Goal: Information Seeking & Learning: Learn about a topic

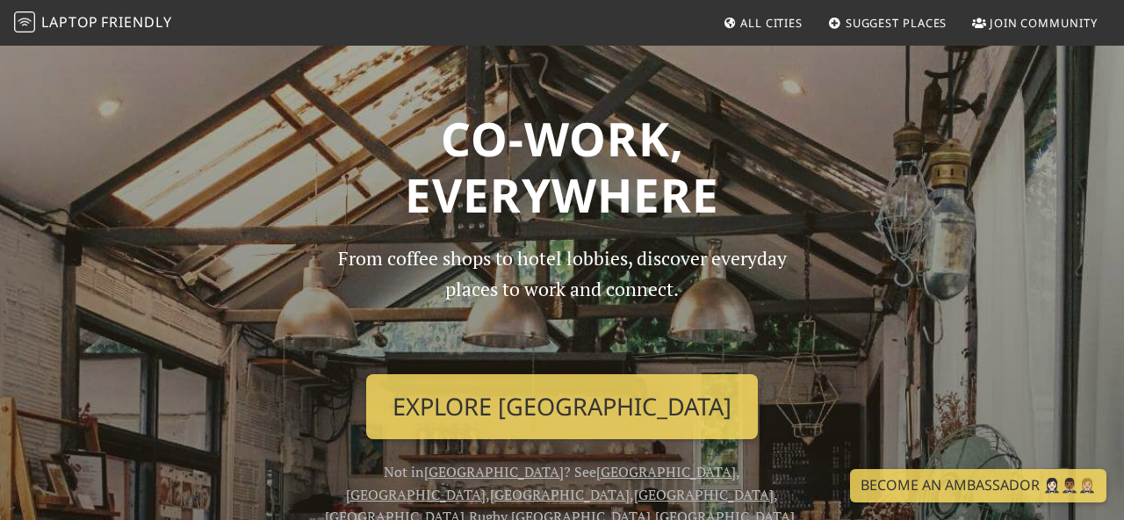
click at [767, 18] on span "All Cities" at bounding box center [771, 23] width 62 height 16
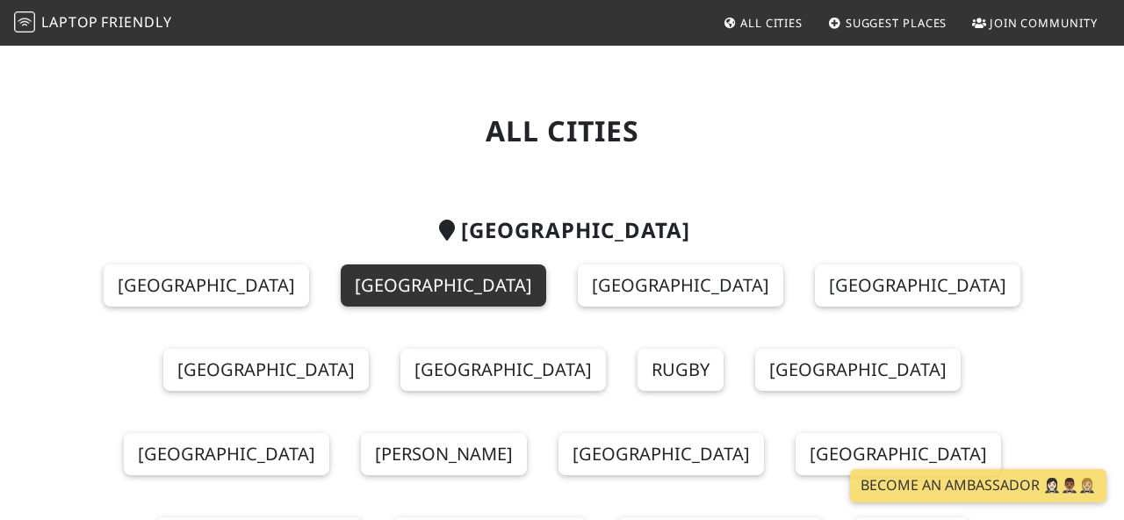
click at [378, 279] on link "[GEOGRAPHIC_DATA]" at bounding box center [443, 285] width 205 height 42
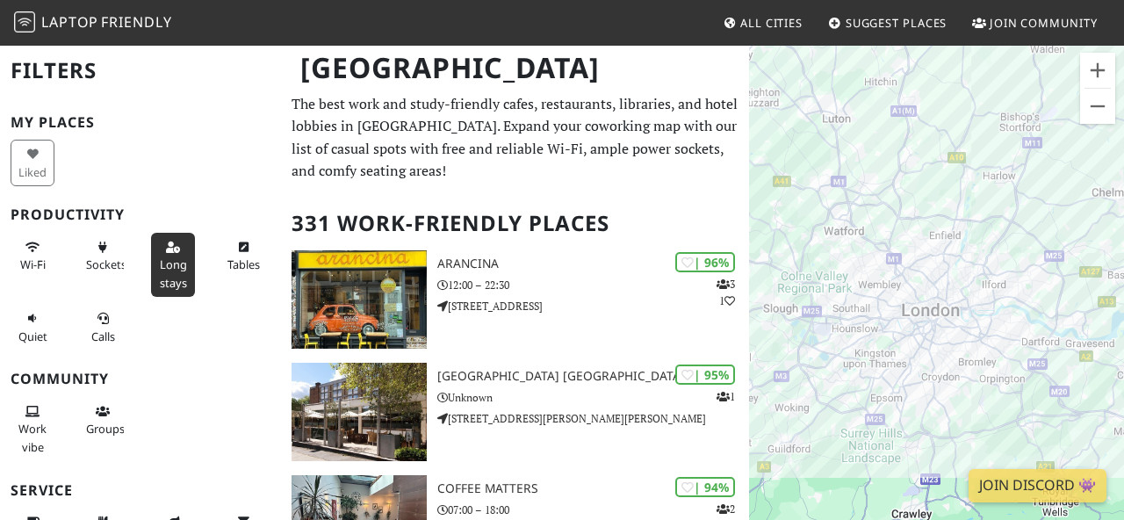
click at [179, 262] on span "Long stays" at bounding box center [173, 272] width 27 height 33
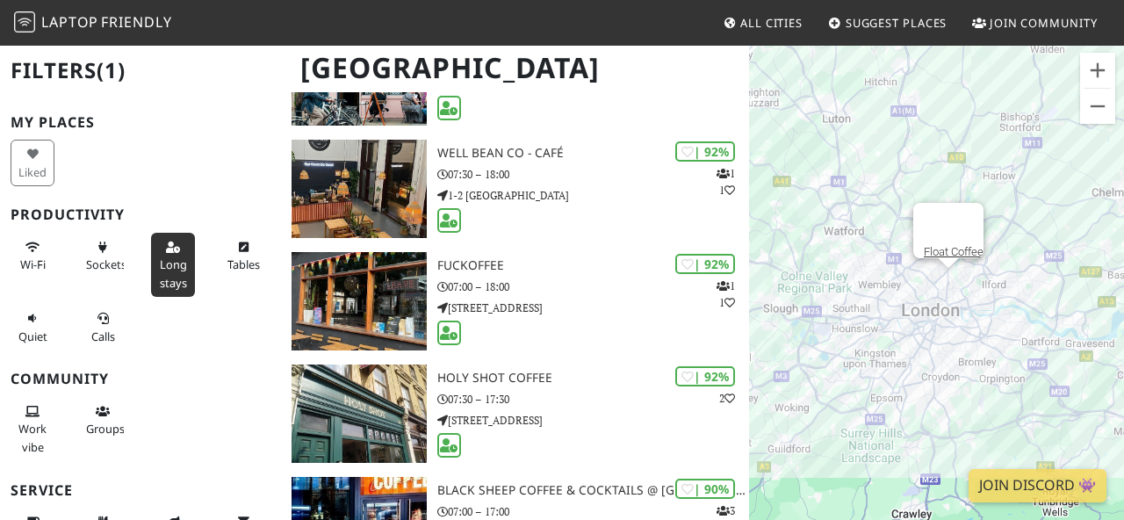
scroll to position [565, 0]
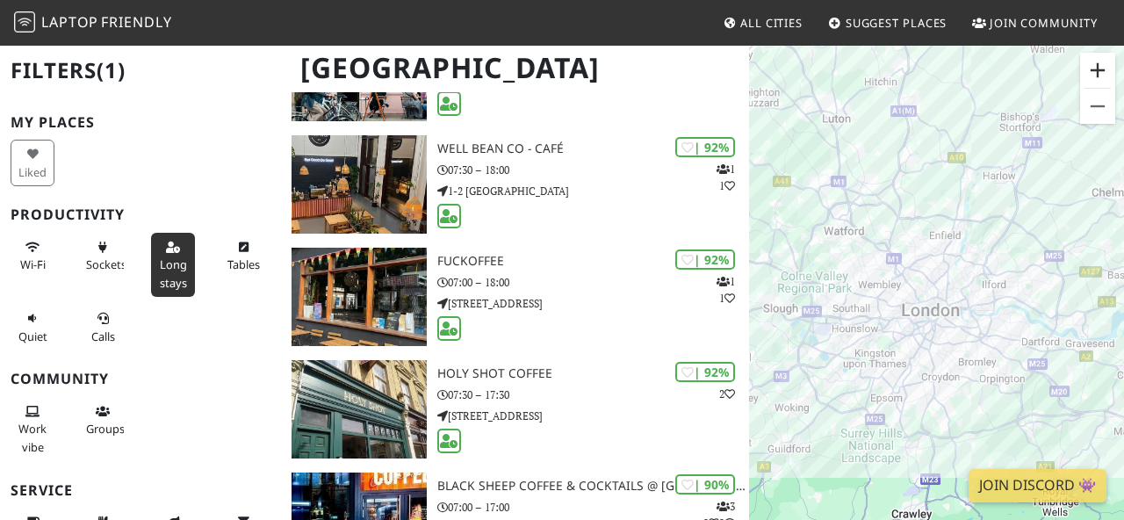
click at [1094, 68] on button "Zoom in" at bounding box center [1097, 70] width 35 height 35
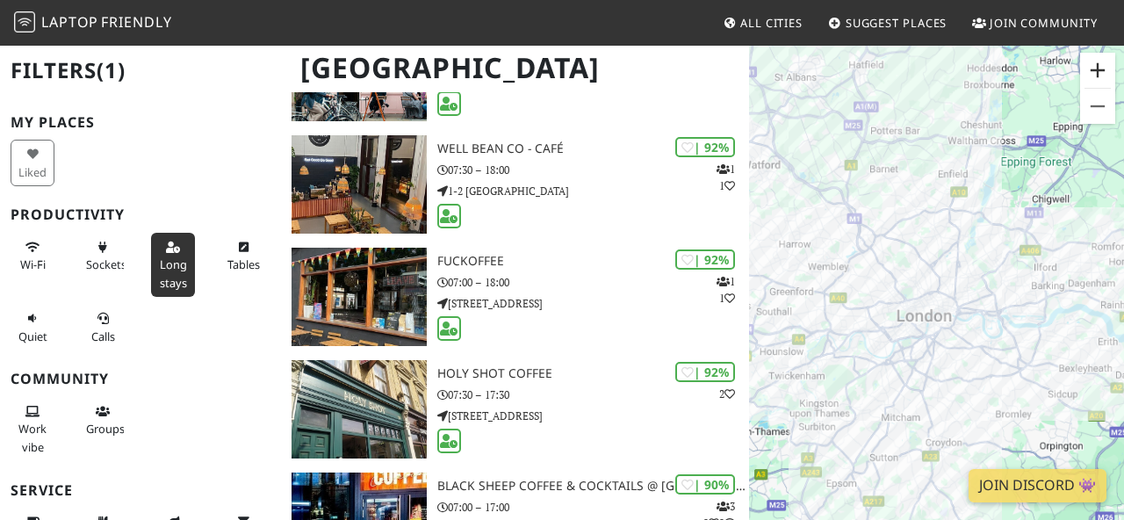
click at [1094, 68] on button "Zoom in" at bounding box center [1097, 70] width 35 height 35
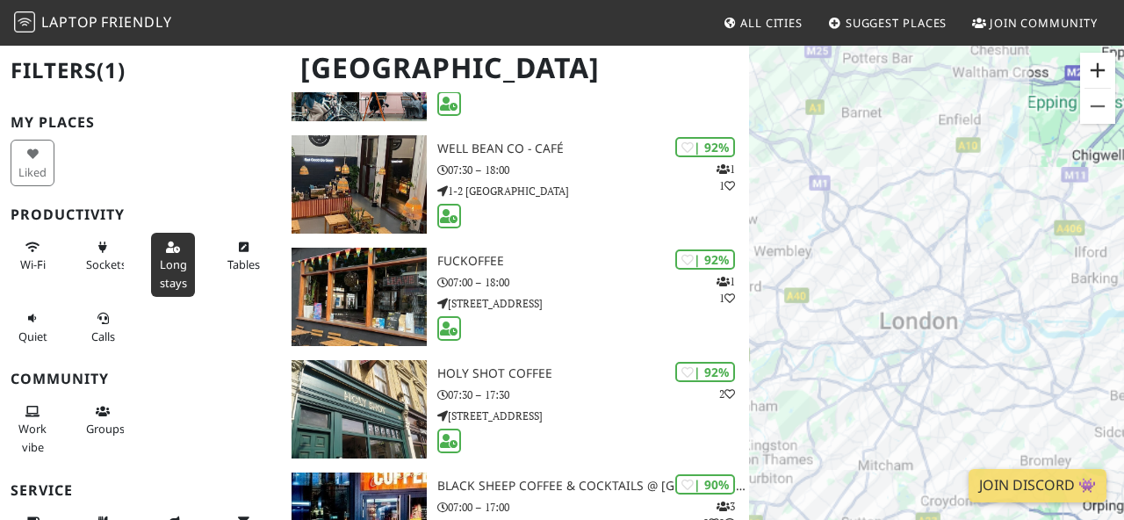
click at [1094, 68] on button "Zoom in" at bounding box center [1097, 70] width 35 height 35
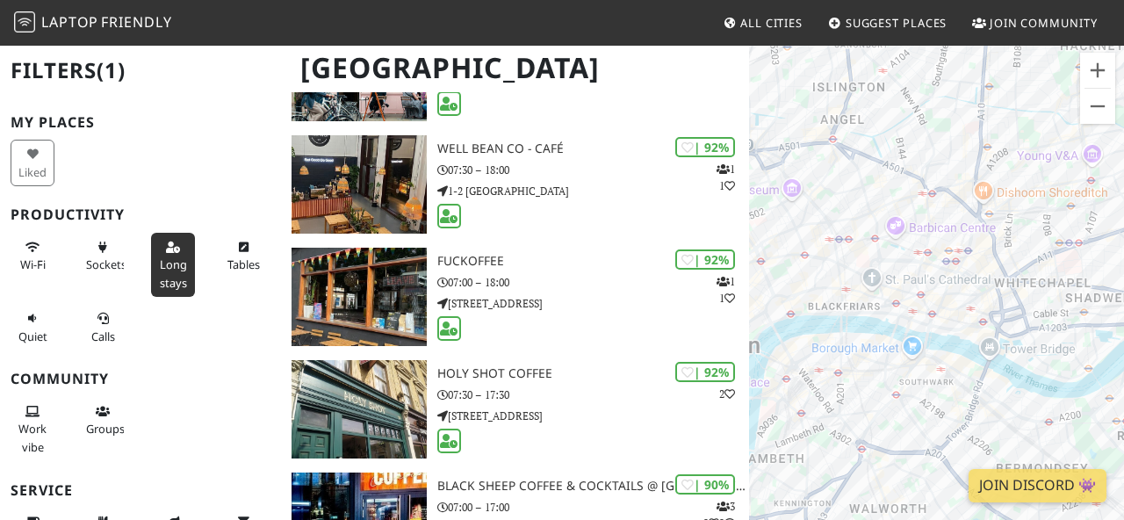
drag, startPoint x: 953, startPoint y: 326, endPoint x: 838, endPoint y: 342, distance: 116.1
click at [838, 272] on div at bounding box center [936, 304] width 375 height 520
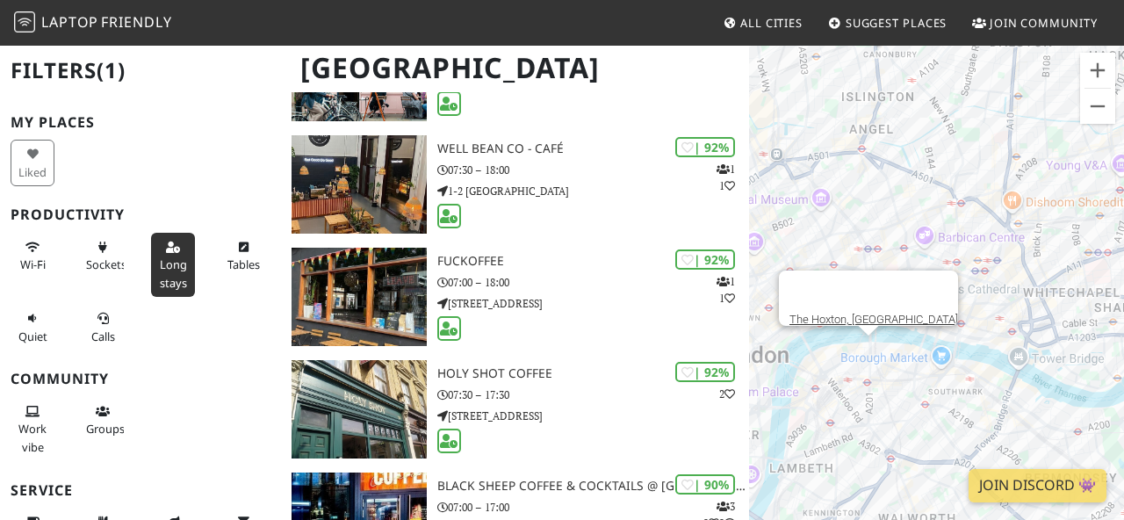
click at [840, 364] on div "The Hoxton, [GEOGRAPHIC_DATA]" at bounding box center [936, 304] width 375 height 520
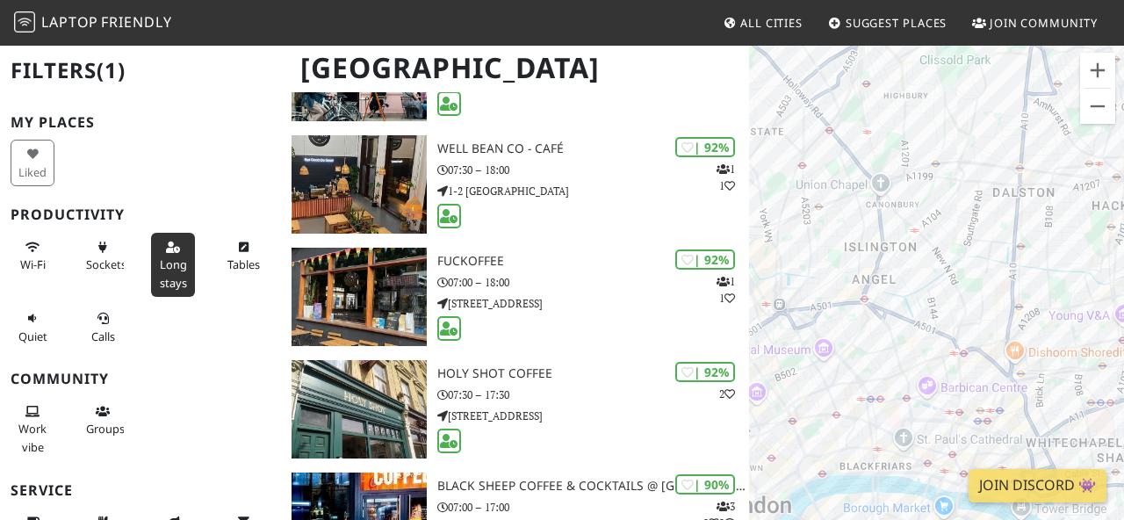
drag, startPoint x: 934, startPoint y: 118, endPoint x: 931, endPoint y: 279, distance: 161.6
click at [931, 279] on div at bounding box center [936, 304] width 375 height 520
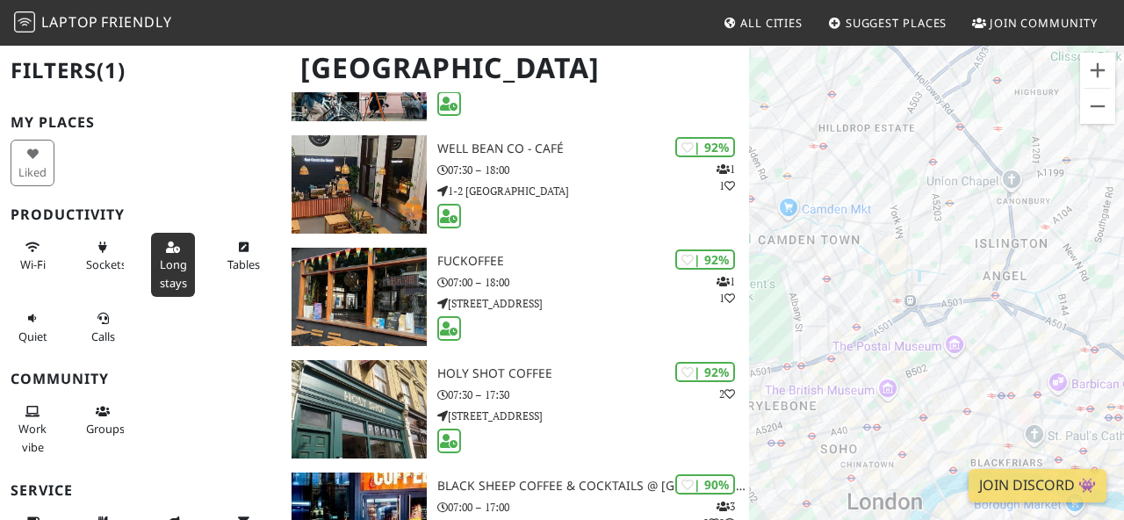
drag, startPoint x: 833, startPoint y: 277, endPoint x: 980, endPoint y: 270, distance: 146.8
click at [980, 270] on div at bounding box center [936, 304] width 375 height 520
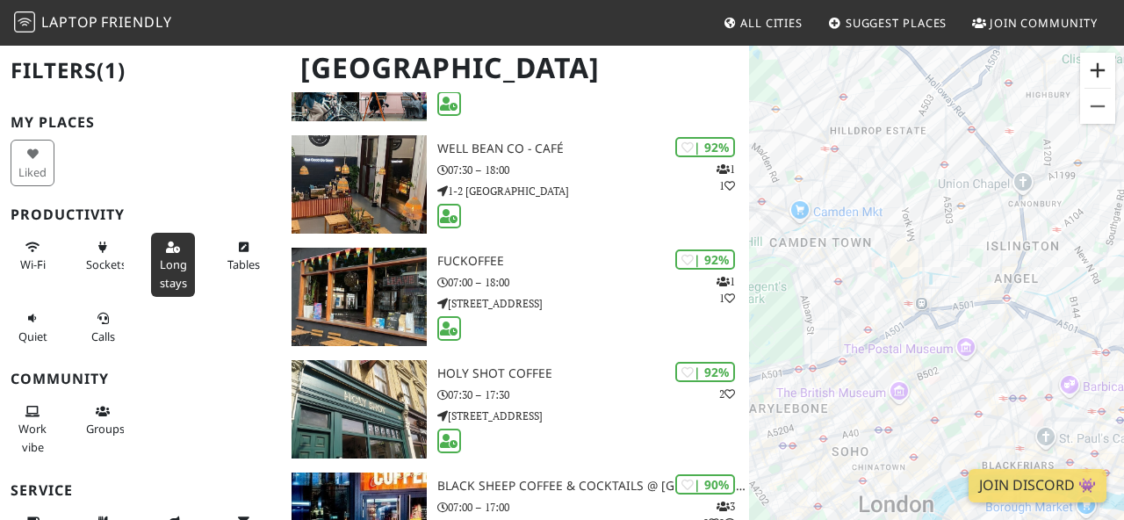
click at [1104, 61] on button "Zoom in" at bounding box center [1097, 70] width 35 height 35
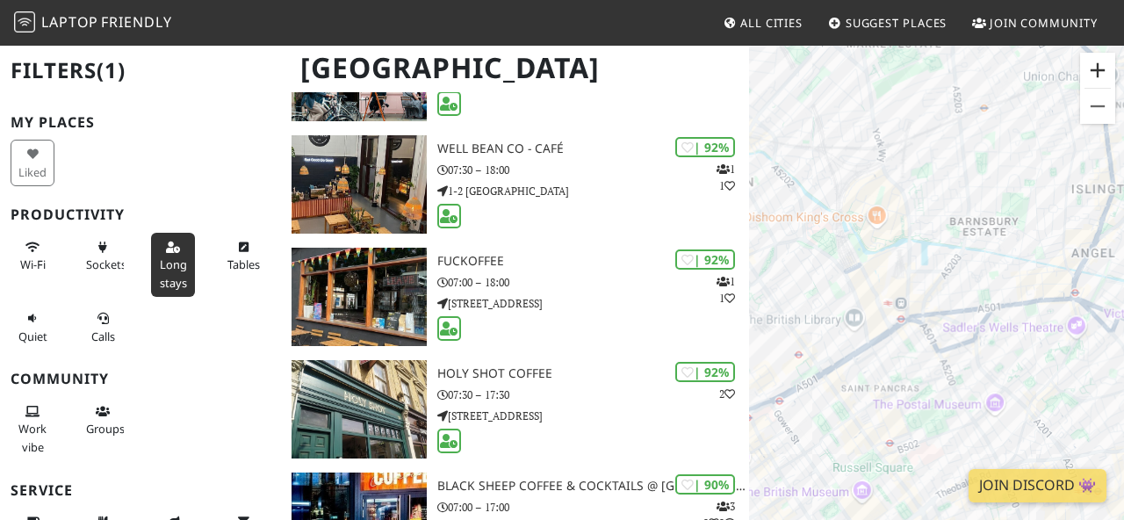
click at [1104, 61] on button "Zoom in" at bounding box center [1097, 70] width 35 height 35
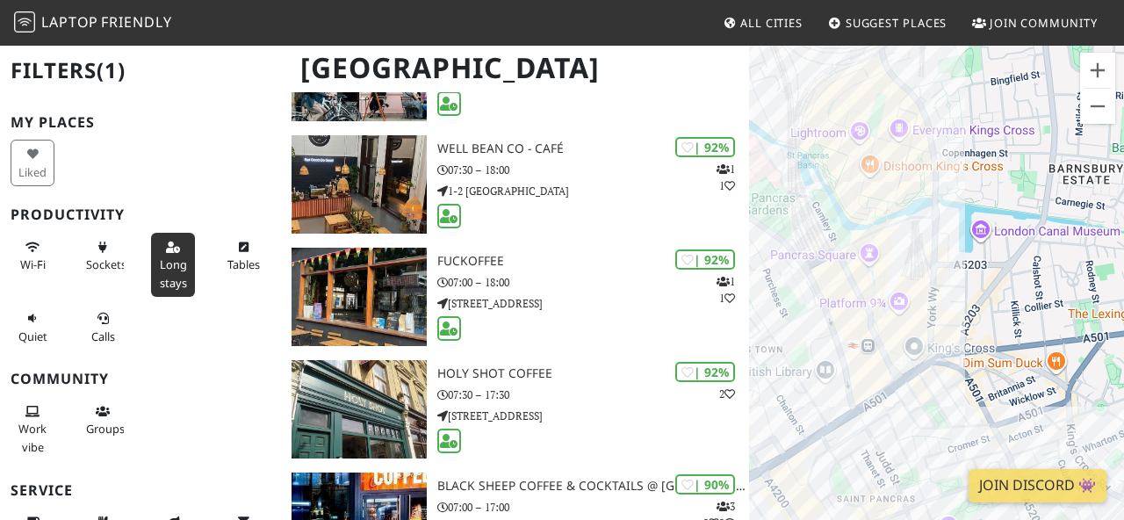
drag, startPoint x: 784, startPoint y: 228, endPoint x: 843, endPoint y: 255, distance: 64.5
click at [843, 255] on div at bounding box center [936, 304] width 375 height 520
click at [1101, 68] on button "Zoom in" at bounding box center [1097, 70] width 35 height 35
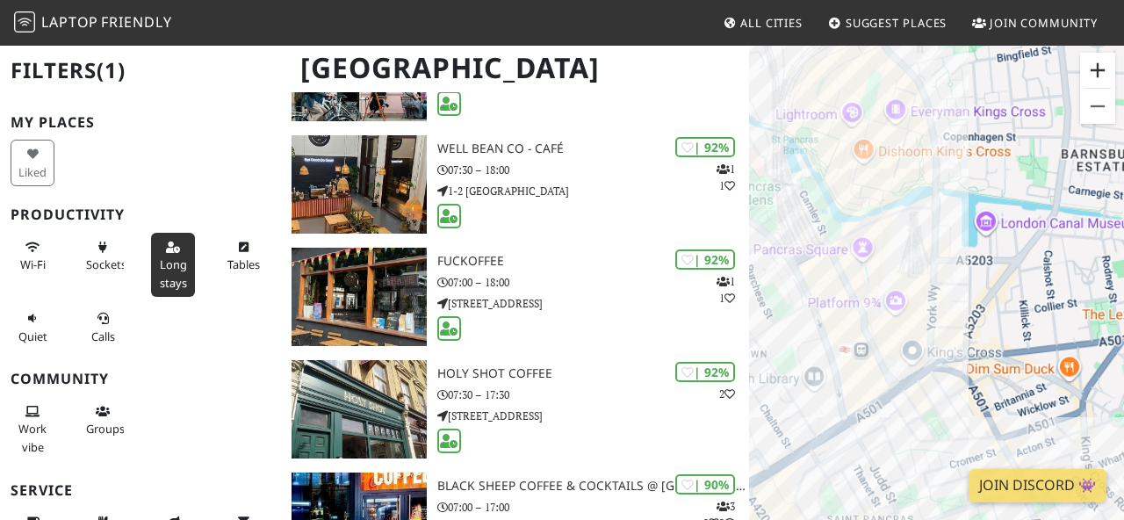
click at [1101, 68] on button "Zoom in" at bounding box center [1097, 70] width 35 height 35
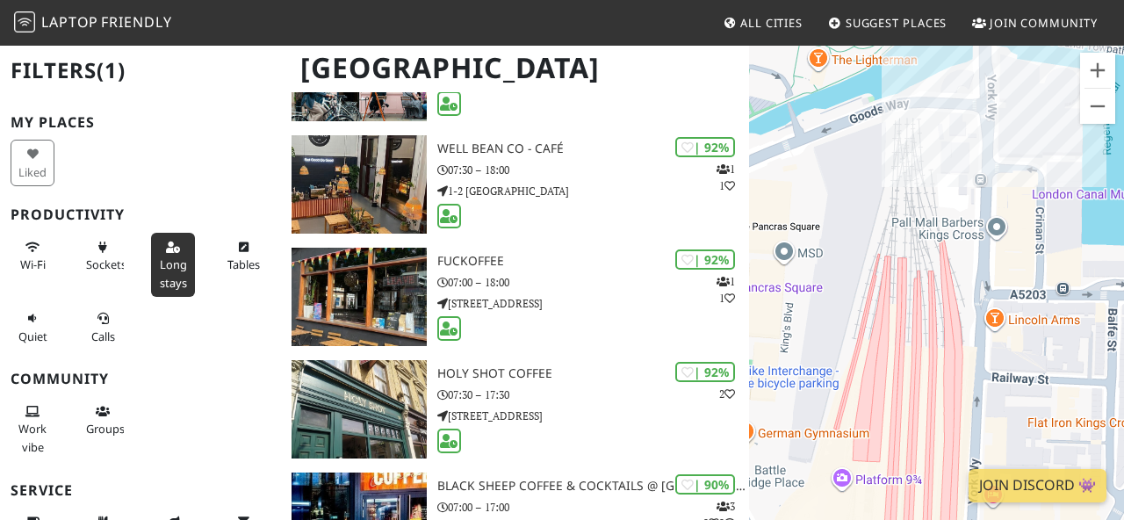
drag, startPoint x: 901, startPoint y: 195, endPoint x: 957, endPoint y: 351, distance: 166.1
click at [957, 351] on div at bounding box center [936, 304] width 375 height 520
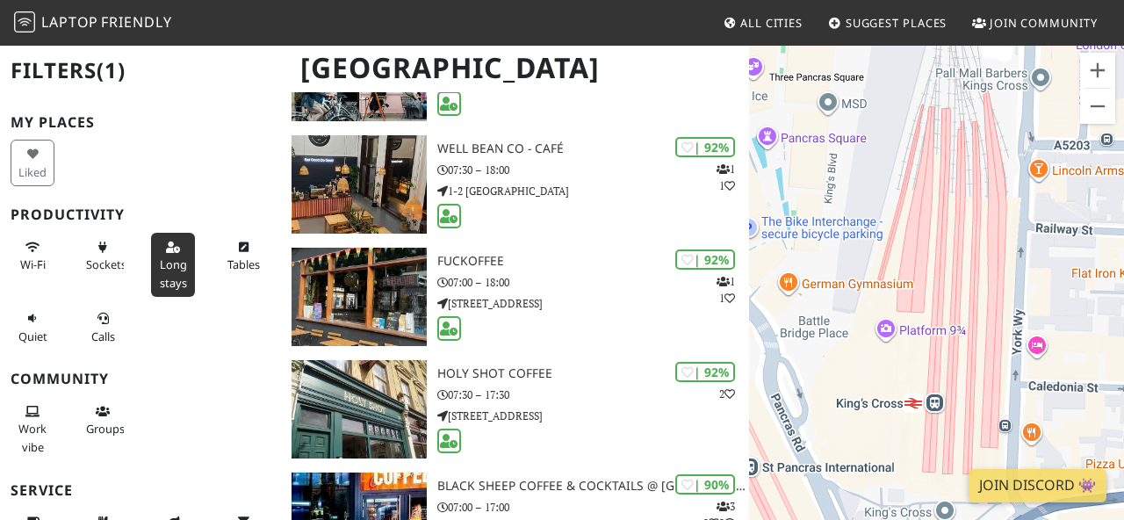
drag, startPoint x: 962, startPoint y: 321, endPoint x: 1007, endPoint y: 159, distance: 168.5
click at [1007, 159] on div at bounding box center [936, 304] width 375 height 520
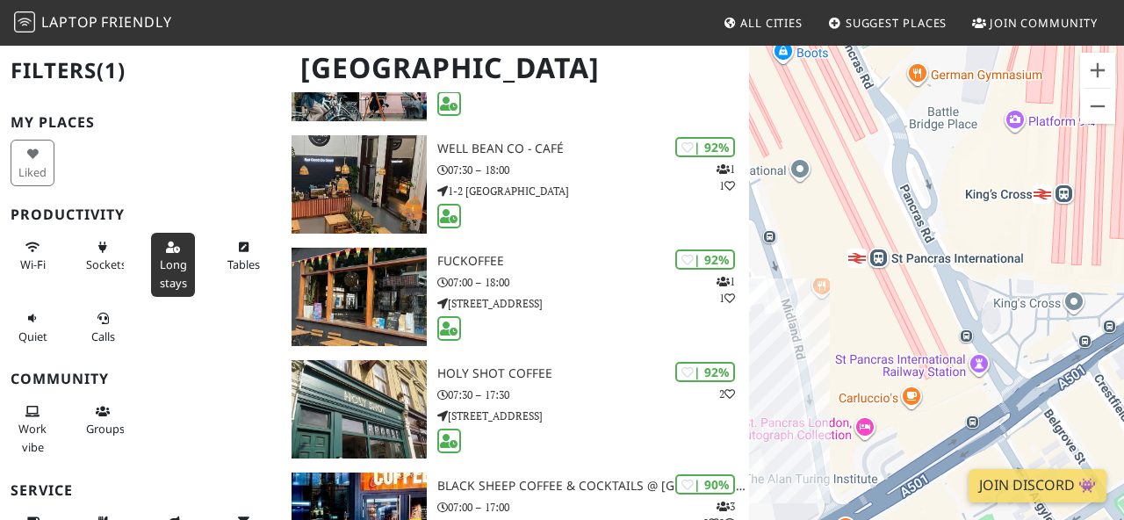
drag, startPoint x: 881, startPoint y: 320, endPoint x: 1021, endPoint y: 96, distance: 264.3
click at [1021, 96] on div at bounding box center [936, 304] width 375 height 520
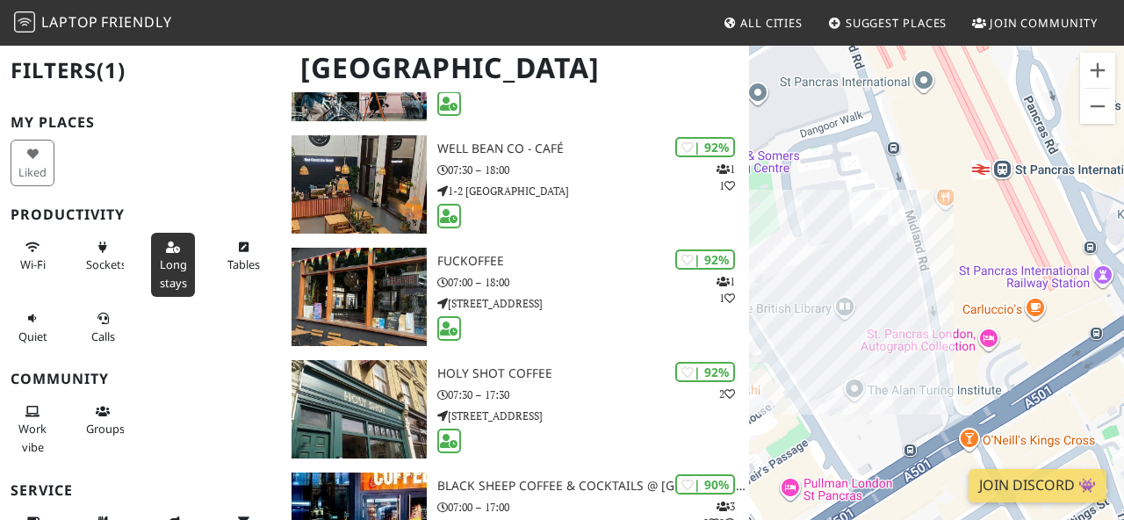
drag, startPoint x: 854, startPoint y: 303, endPoint x: 957, endPoint y: 250, distance: 115.5
click at [957, 250] on div at bounding box center [936, 304] width 375 height 520
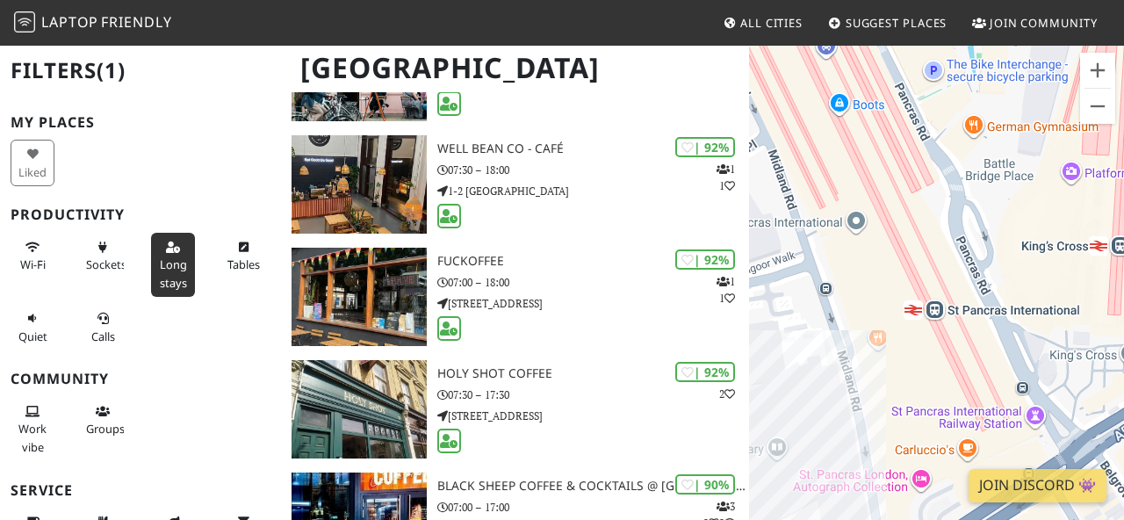
drag, startPoint x: 980, startPoint y: 153, endPoint x: 852, endPoint y: 402, distance: 280.4
click at [852, 402] on div at bounding box center [936, 304] width 375 height 520
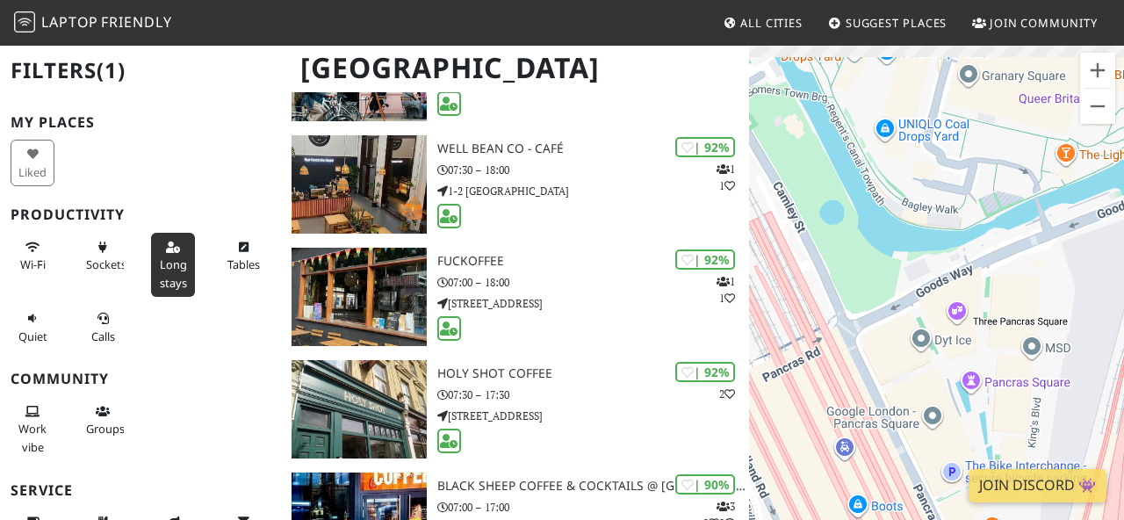
drag, startPoint x: 889, startPoint y: 152, endPoint x: 955, endPoint y: 443, distance: 298.2
click at [955, 443] on div at bounding box center [936, 304] width 375 height 520
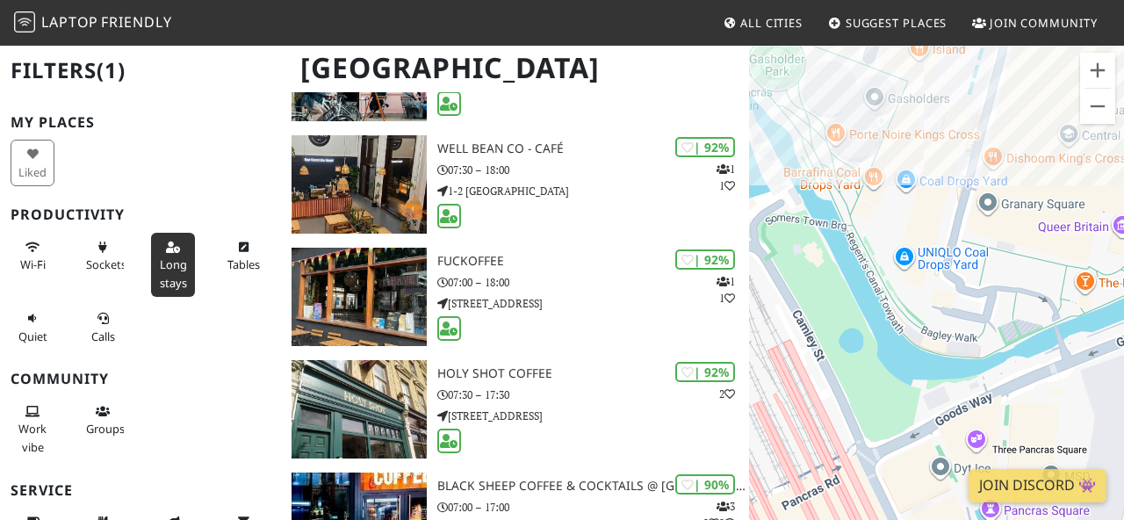
drag, startPoint x: 886, startPoint y: 115, endPoint x: 910, endPoint y: 325, distance: 211.2
click at [910, 325] on div at bounding box center [936, 304] width 375 height 520
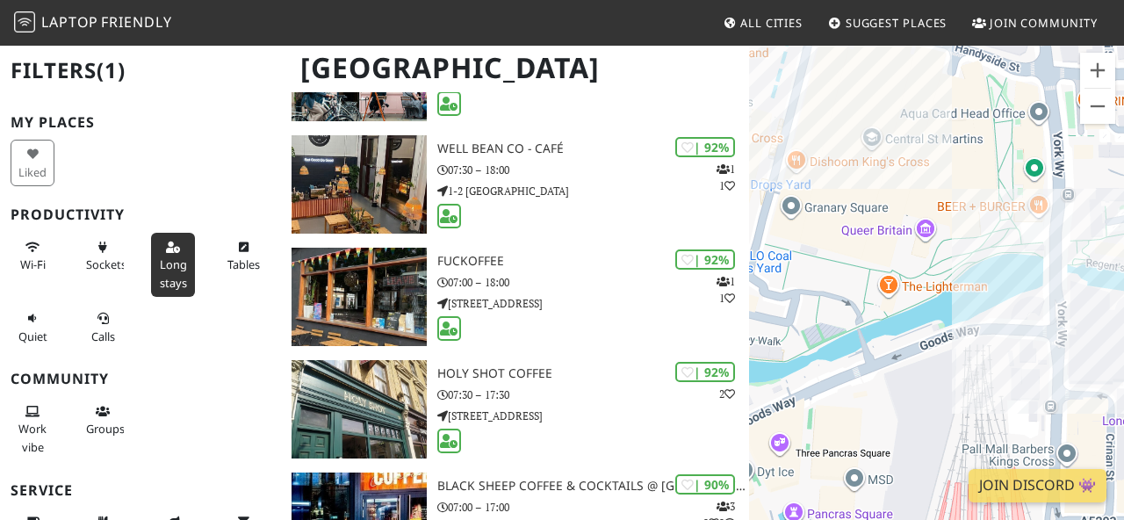
drag, startPoint x: 993, startPoint y: 392, endPoint x: 772, endPoint y: 304, distance: 238.1
click at [772, 304] on div at bounding box center [936, 304] width 375 height 520
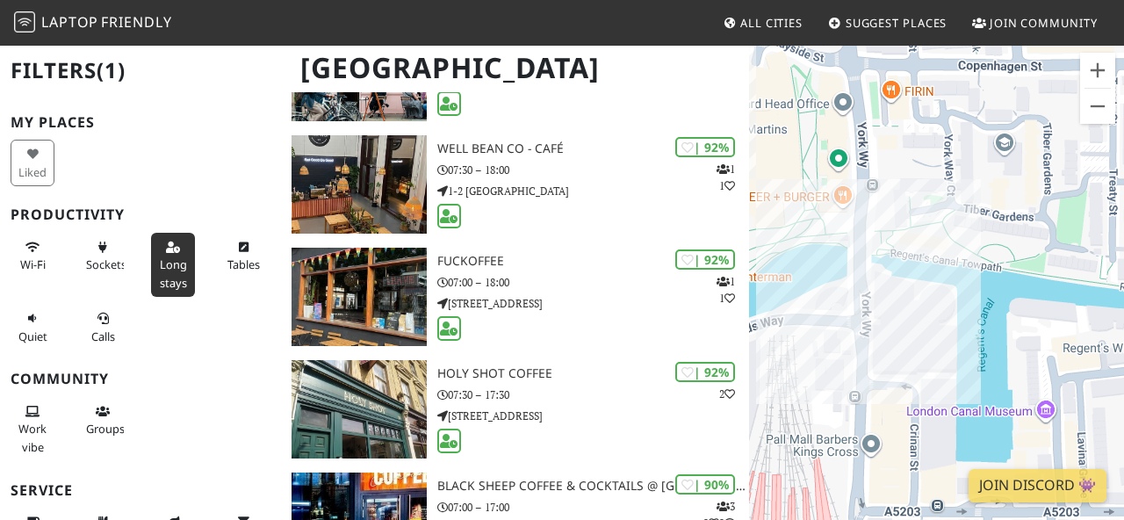
drag, startPoint x: 1082, startPoint y: 323, endPoint x: 903, endPoint y: 316, distance: 179.3
click at [903, 316] on div at bounding box center [936, 304] width 375 height 520
